Goal: Transaction & Acquisition: Purchase product/service

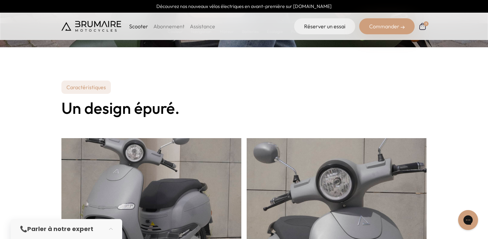
scroll to position [26, 0]
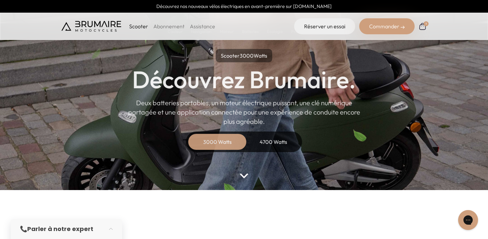
click at [252, 80] on h1 "Découvrez Brumaire." at bounding box center [244, 79] width 224 height 24
click at [246, 176] on img at bounding box center [244, 175] width 9 height 5
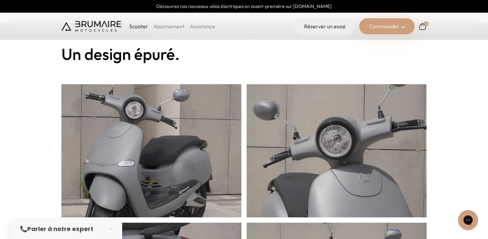
scroll to position [232, 0]
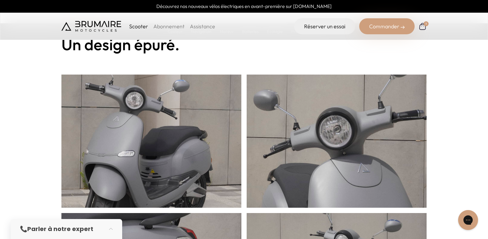
click at [291, 162] on img at bounding box center [337, 146] width 180 height 199
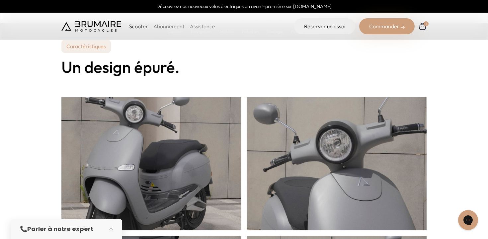
scroll to position [109, 0]
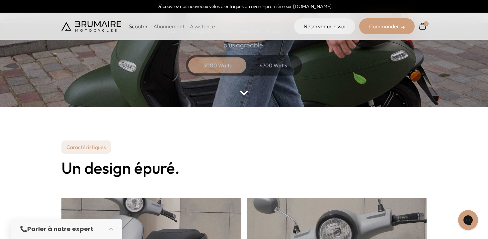
click at [176, 27] on link "Abonnement" at bounding box center [169, 26] width 31 height 7
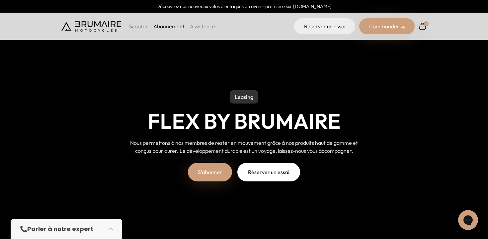
click at [204, 178] on link "S'abonner" at bounding box center [210, 171] width 44 height 19
click at [0, 0] on body "Découvrez nos nouveaux vélos électriques en avant-première sur cycles.brumaire.…" at bounding box center [244, 119] width 488 height 239
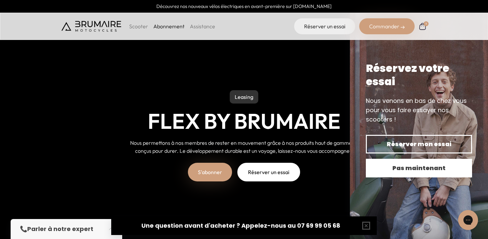
click at [446, 168] on span "Pas maintenant" at bounding box center [419, 167] width 83 height 9
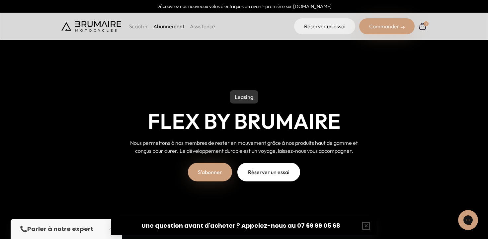
click at [225, 173] on link "S'abonner" at bounding box center [210, 171] width 44 height 19
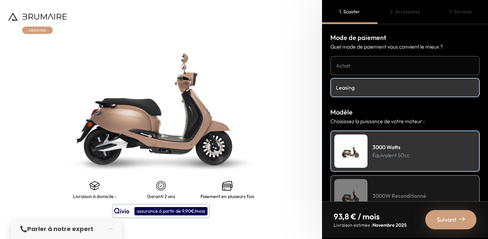
click at [354, 64] on h4 "Achat" at bounding box center [405, 65] width 138 height 8
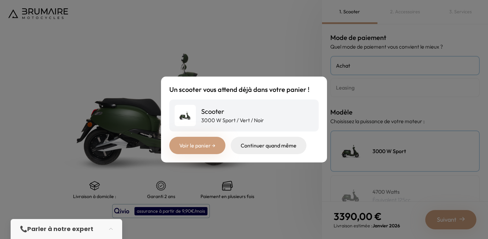
drag, startPoint x: 449, startPoint y: 215, endPoint x: 459, endPoint y: 220, distance: 11.2
click at [452, 216] on div "Un scooter vous attend déjà dans votre panier ! Scooter 3000 W Sport / Vert / N…" at bounding box center [244, 119] width 488 height 239
click at [459, 220] on div "Un scooter vous attend déjà dans votre panier ! Scooter 3000 W Sport / Vert / N…" at bounding box center [244, 119] width 488 height 239
click at [302, 82] on div "Un scooter vous attend déjà dans votre panier ! Scooter 3000 W Sport / Vert / N…" at bounding box center [244, 119] width 166 height 86
click at [200, 147] on link "Voir le panier →" at bounding box center [197, 145] width 56 height 17
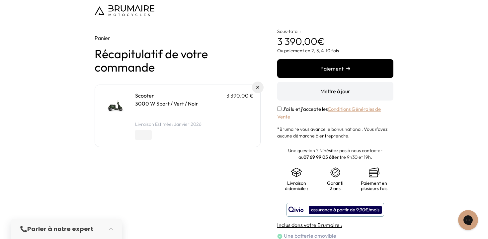
click at [315, 70] on button "Paiement" at bounding box center [335, 68] width 116 height 19
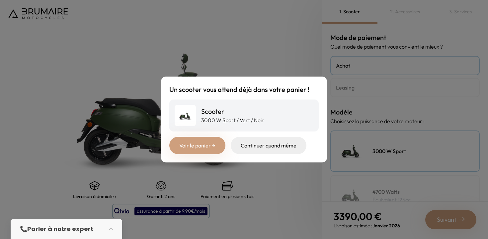
click at [283, 142] on div "Continuer quand même" at bounding box center [269, 145] width 76 height 17
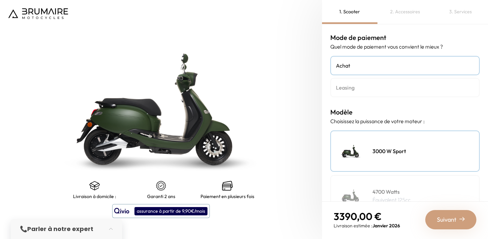
click at [366, 84] on h4 "Leasing" at bounding box center [405, 87] width 138 height 8
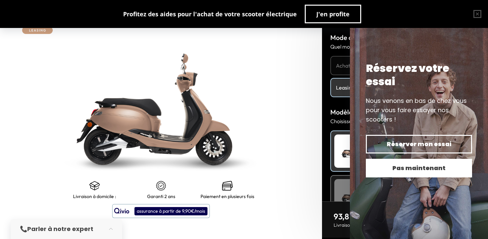
click at [378, 166] on span "Pas maintenant" at bounding box center [419, 167] width 83 height 9
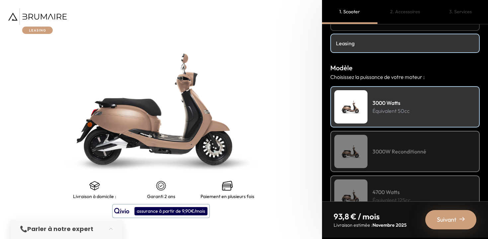
scroll to position [58, 0]
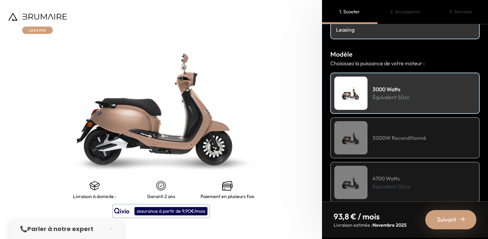
click at [440, 216] on span "Suivant" at bounding box center [447, 219] width 20 height 9
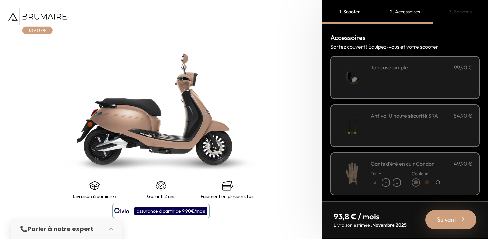
click at [447, 212] on div "Suivant" at bounding box center [451, 219] width 51 height 19
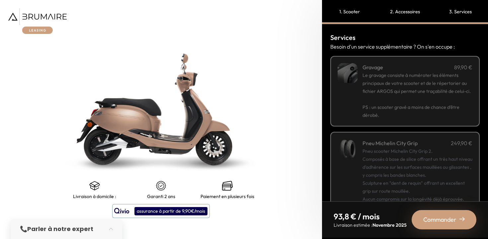
click at [451, 215] on span "Commander" at bounding box center [440, 219] width 33 height 9
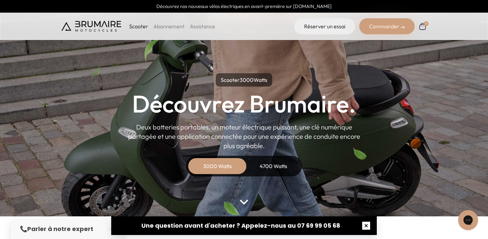
click at [368, 224] on button "button" at bounding box center [366, 225] width 21 height 21
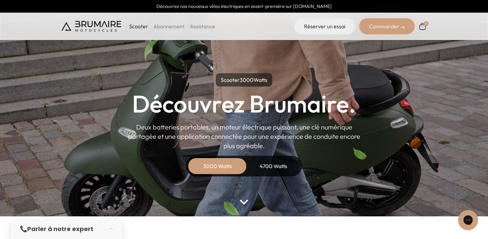
click at [423, 24] on img at bounding box center [423, 26] width 8 height 8
click at [175, 24] on link "Abonnement" at bounding box center [169, 26] width 31 height 7
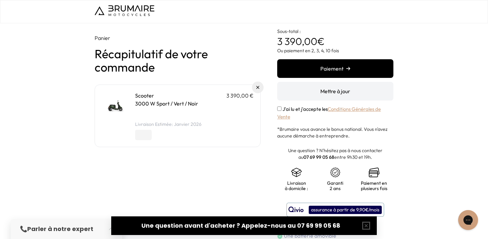
click at [341, 60] on button "Paiement" at bounding box center [335, 68] width 116 height 19
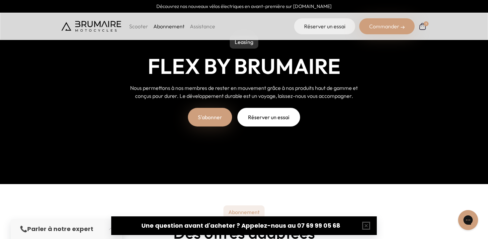
scroll to position [81, 0]
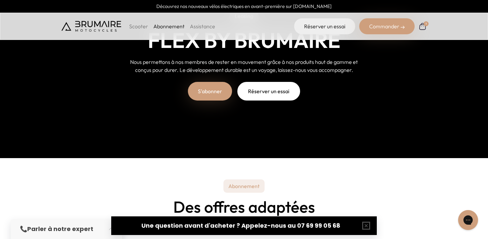
click at [218, 89] on link "S'abonner" at bounding box center [210, 91] width 44 height 19
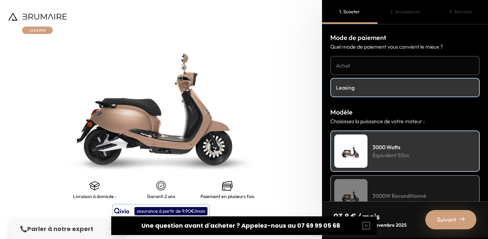
click at [460, 215] on div "Suivant" at bounding box center [451, 219] width 51 height 19
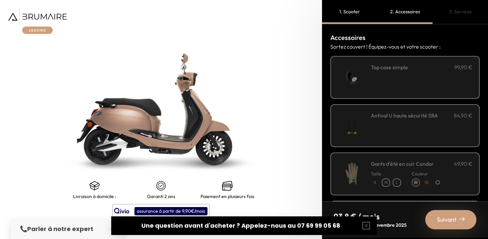
click at [460, 215] on div "Suivant" at bounding box center [451, 219] width 51 height 19
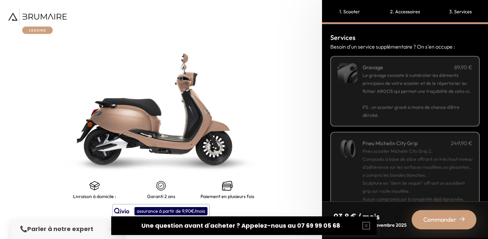
click at [460, 215] on div "Commander" at bounding box center [444, 219] width 65 height 19
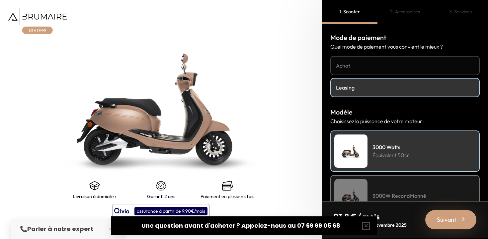
click at [464, 217] on img at bounding box center [462, 218] width 5 height 5
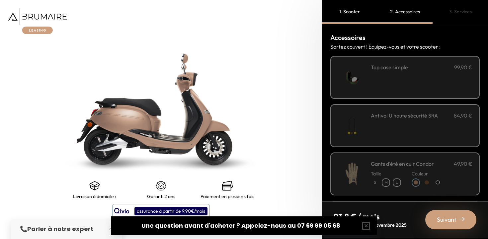
click at [464, 217] on img at bounding box center [462, 218] width 5 height 5
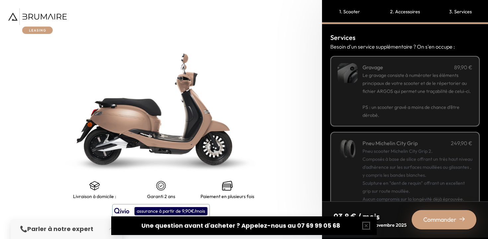
click at [463, 218] on img at bounding box center [462, 218] width 5 height 5
